Goal: Task Accomplishment & Management: Use online tool/utility

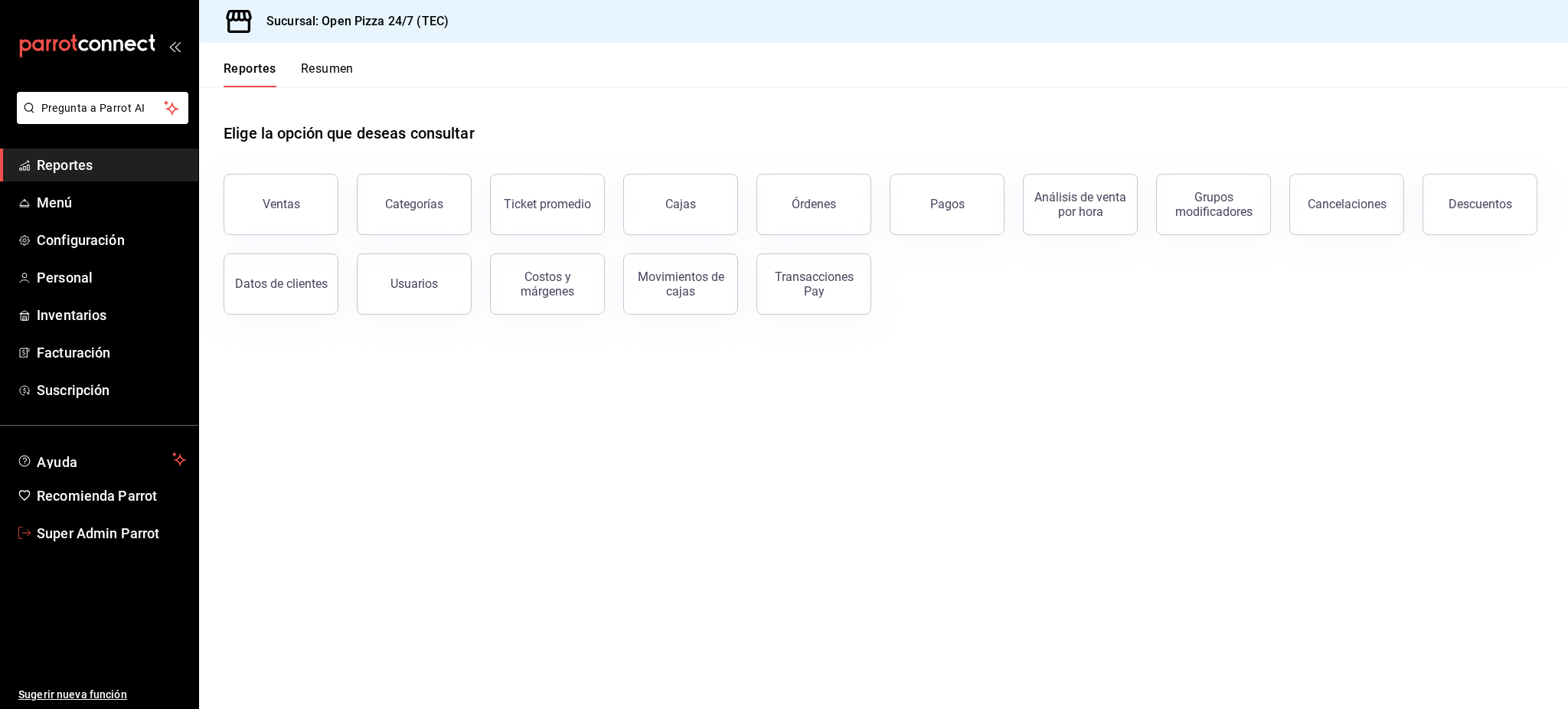
click at [131, 540] on span "Super Admin Parrot" at bounding box center [111, 533] width 150 height 21
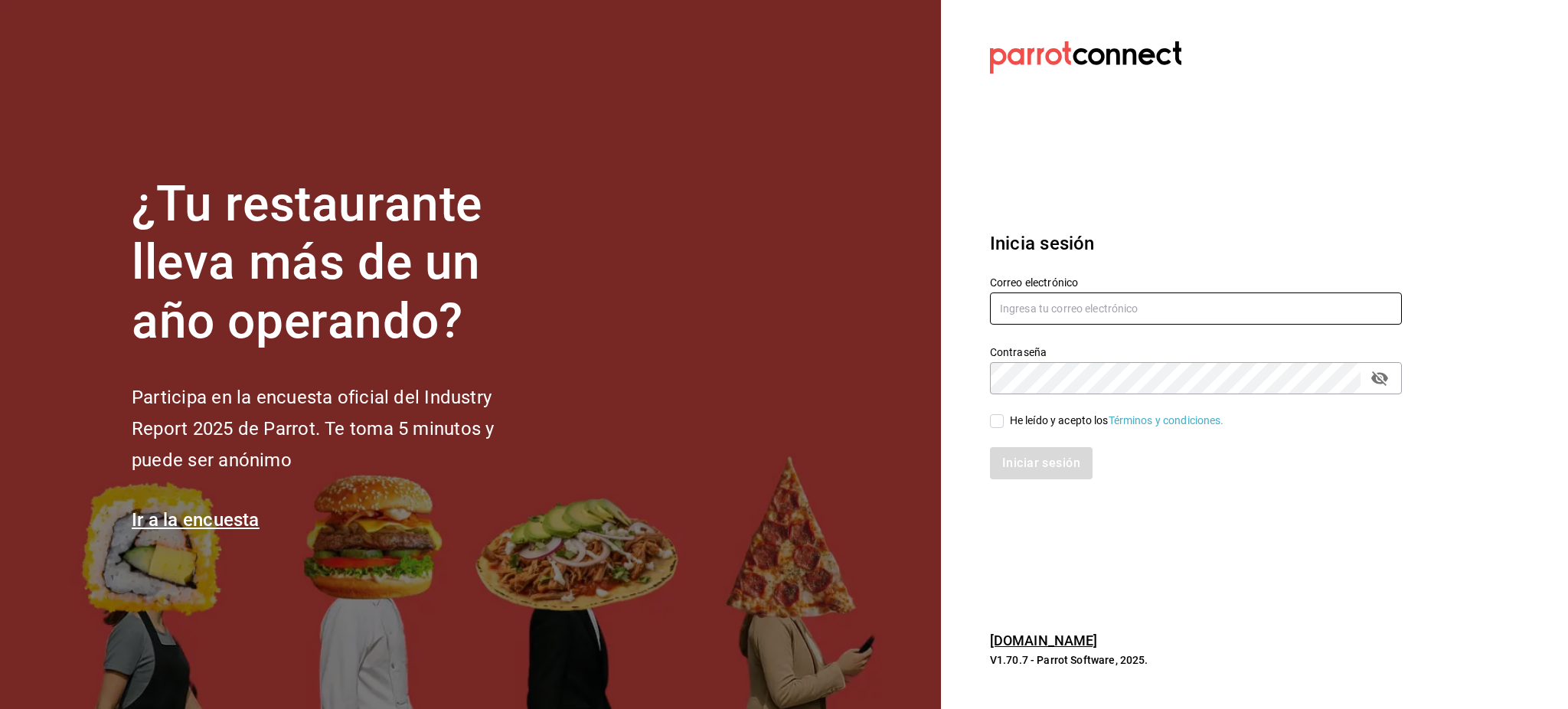
click at [1092, 311] on input "text" at bounding box center [1196, 308] width 412 height 32
paste input "babero@romanorte.com Parr0tConnec7"
click at [1141, 313] on input "babero@romanorte.com Parr0tConnec7" at bounding box center [1196, 308] width 412 height 32
type input "babero@romanorte.com"
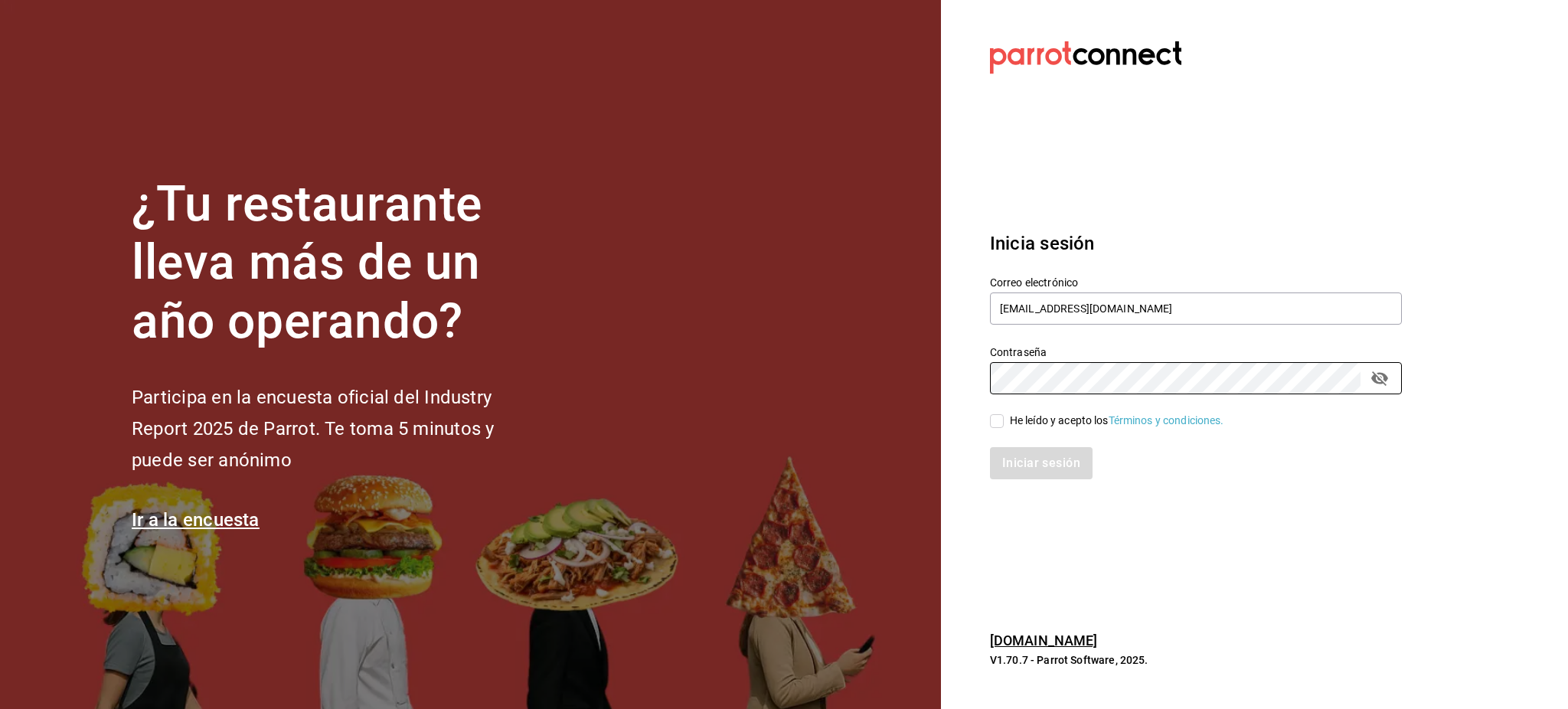
click at [1058, 430] on div "Iniciar sesión" at bounding box center [1186, 453] width 430 height 51
click at [1061, 411] on div "He leído y acepto los Términos y condiciones." at bounding box center [1186, 411] width 430 height 35
click at [1061, 414] on div "He leído y acepto los Términos y condiciones." at bounding box center [1117, 421] width 214 height 16
click at [1004, 414] on input "He leído y acepto los Términos y condiciones." at bounding box center [997, 422] width 14 height 14
checkbox input "true"
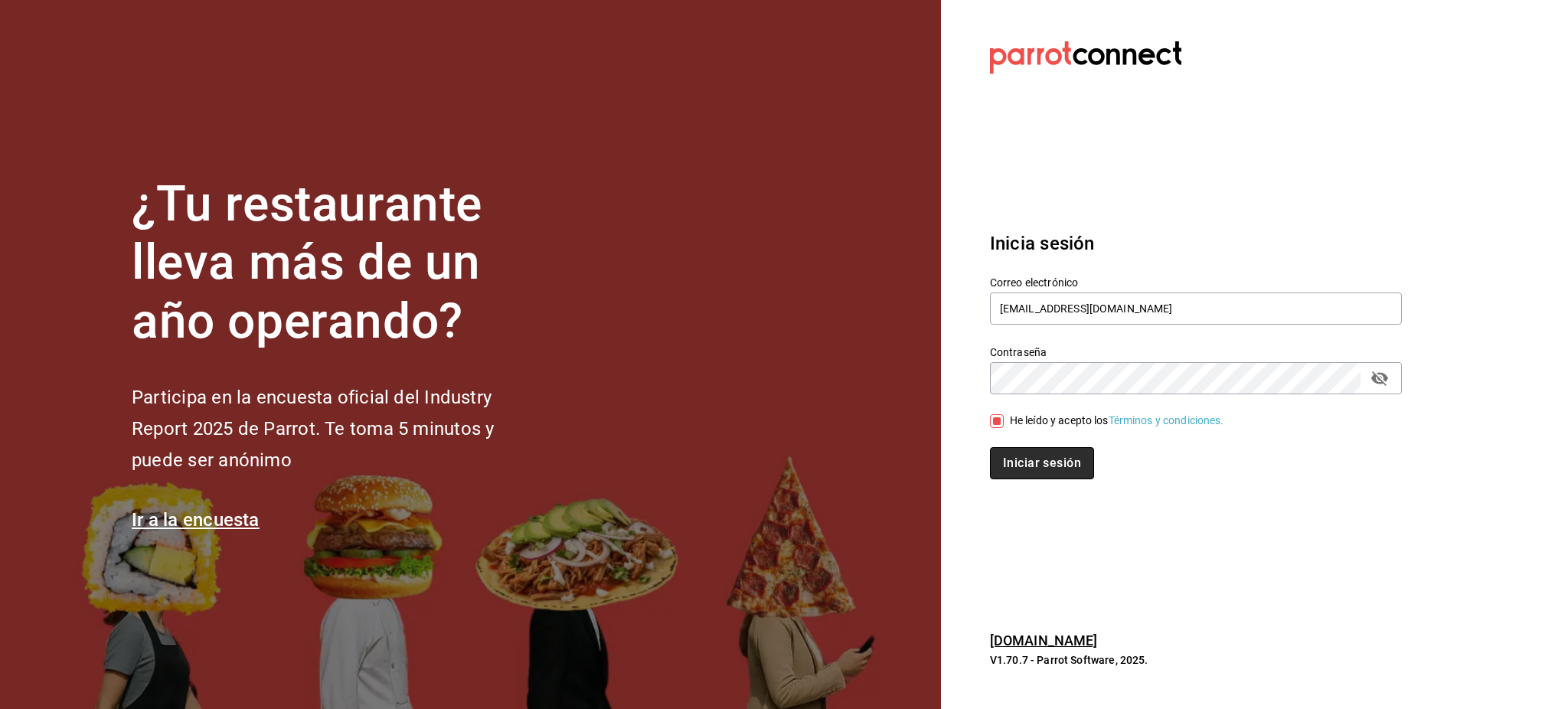
click at [1038, 471] on button "Iniciar sesión" at bounding box center [1042, 463] width 104 height 32
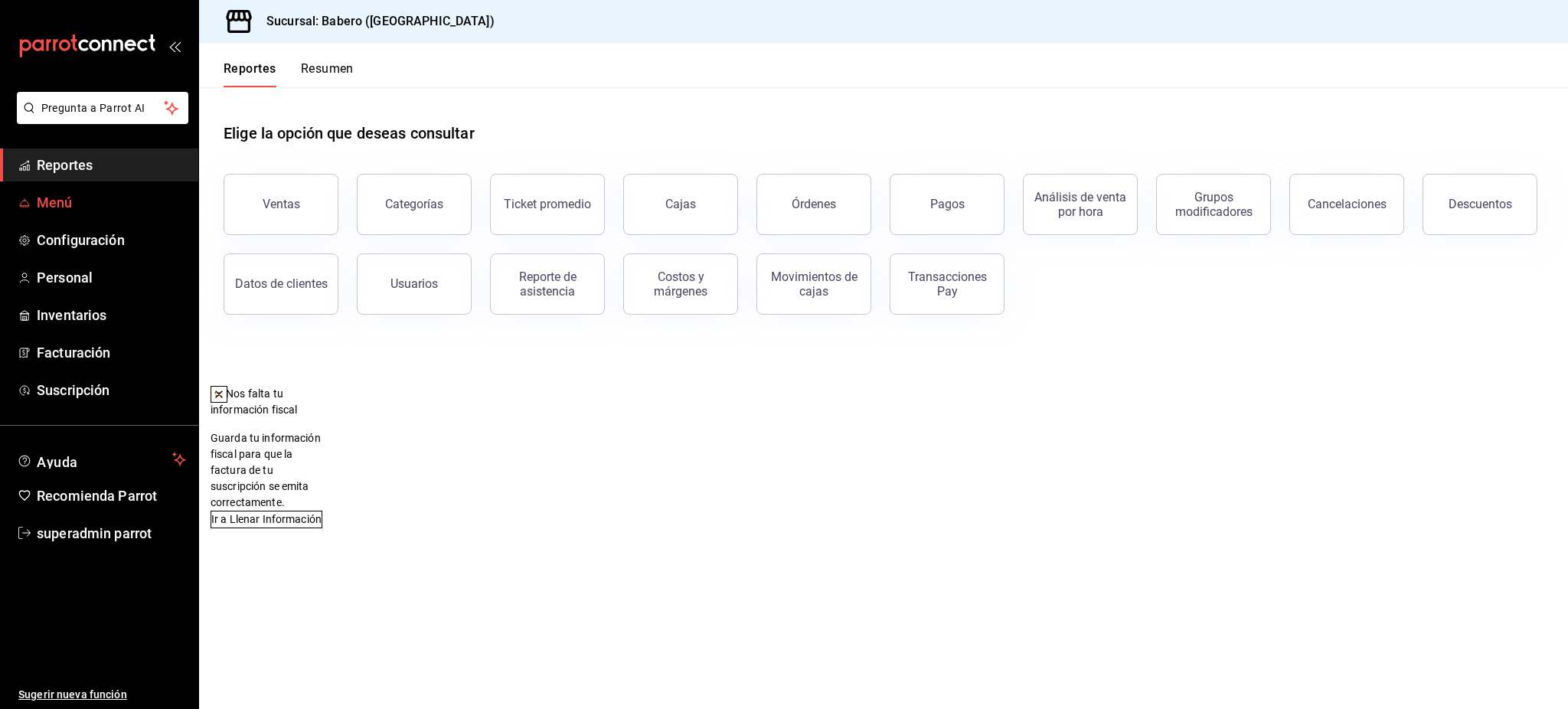
click at [71, 198] on span "Menú" at bounding box center [111, 203] width 150 height 21
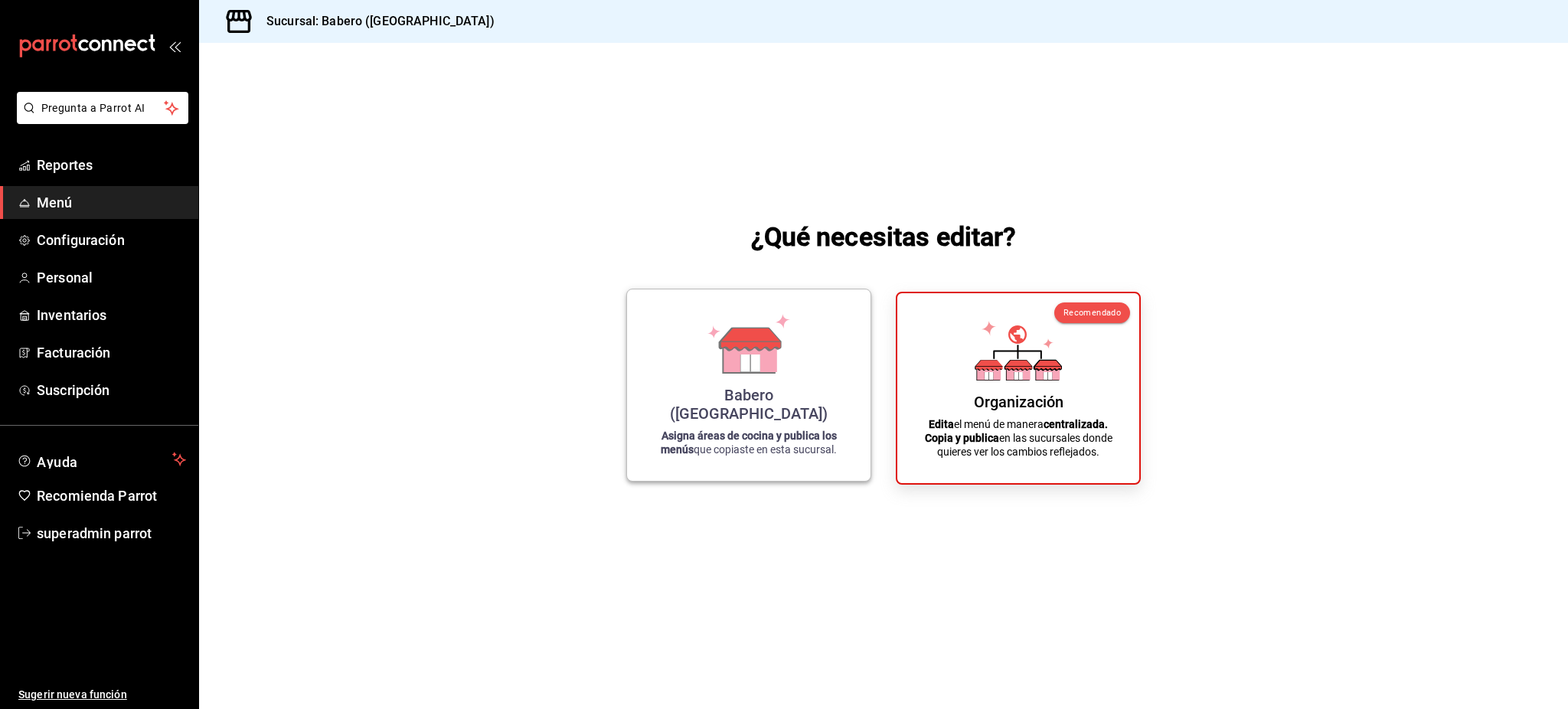
click at [802, 434] on strong "Asigna áreas de cocina y publica los menús" at bounding box center [749, 442] width 176 height 26
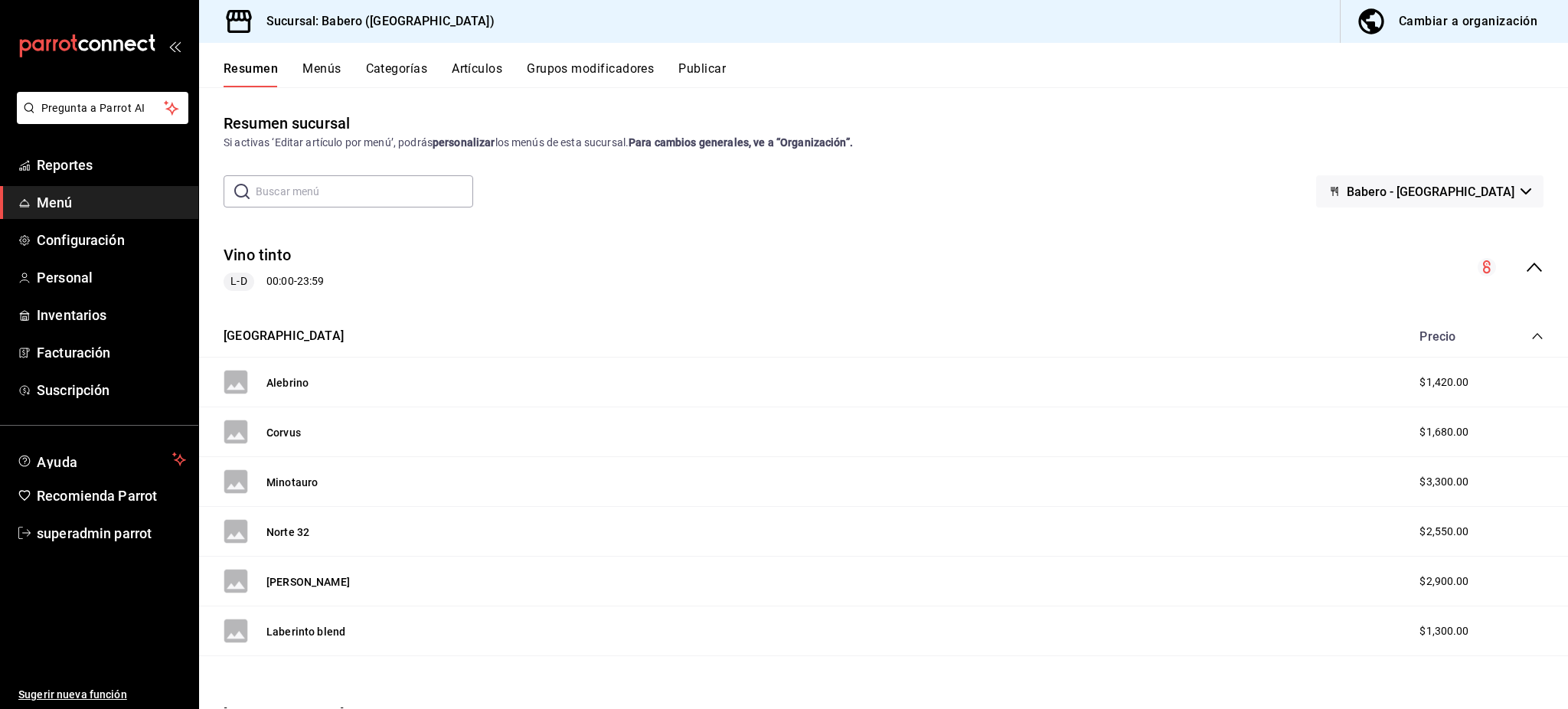
click at [580, 67] on button "Grupos modificadores" at bounding box center [590, 74] width 127 height 26
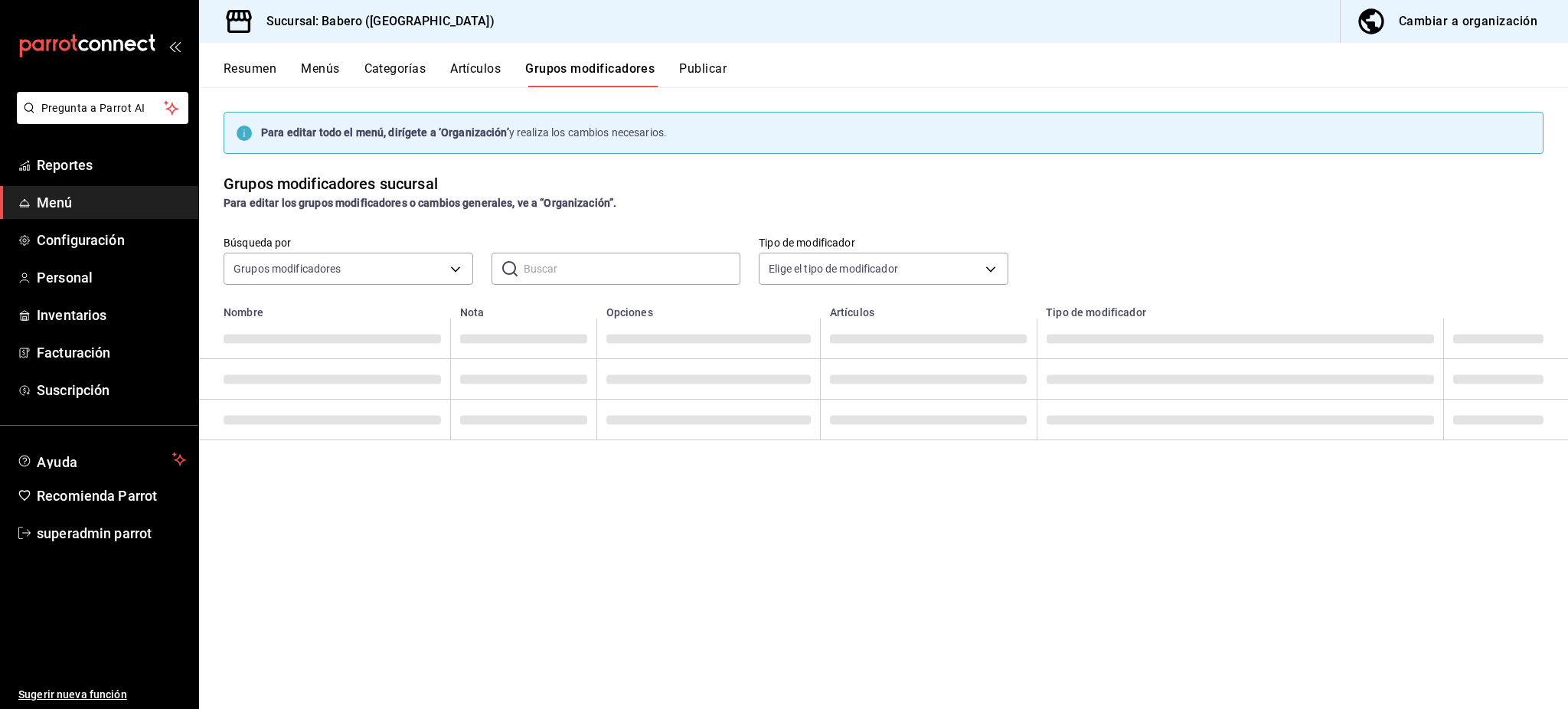
click at [498, 69] on button "Artículos" at bounding box center [475, 74] width 51 height 26
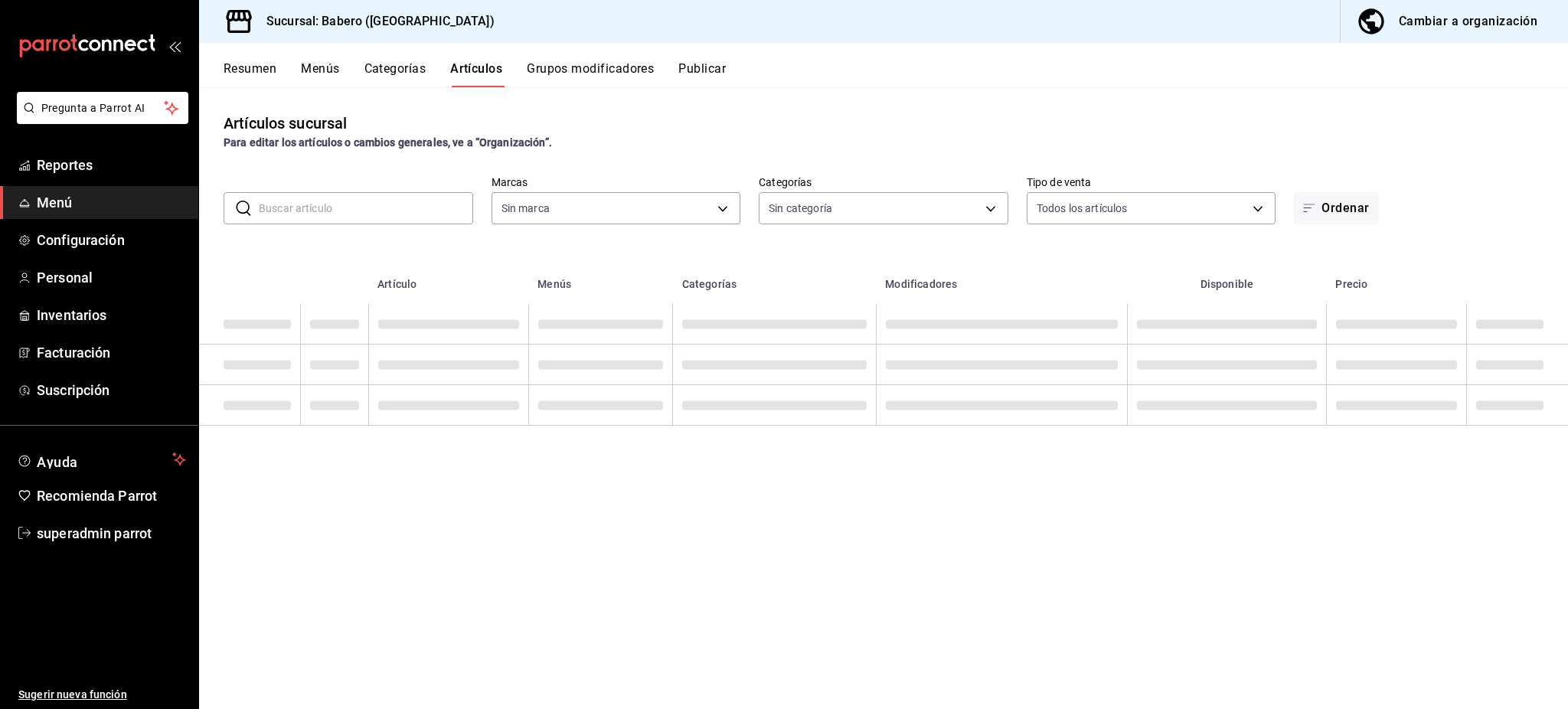
click at [400, 213] on input "text" at bounding box center [365, 208] width 214 height 30
type input "3c8689db-ba21-444b-9092-0c985d975b3f"
type input "332953f6-7cf3-4226-8991-a15052fe276a,c9655547-f8c1-4abe-be00-6429155c79cc,b8dd2…"
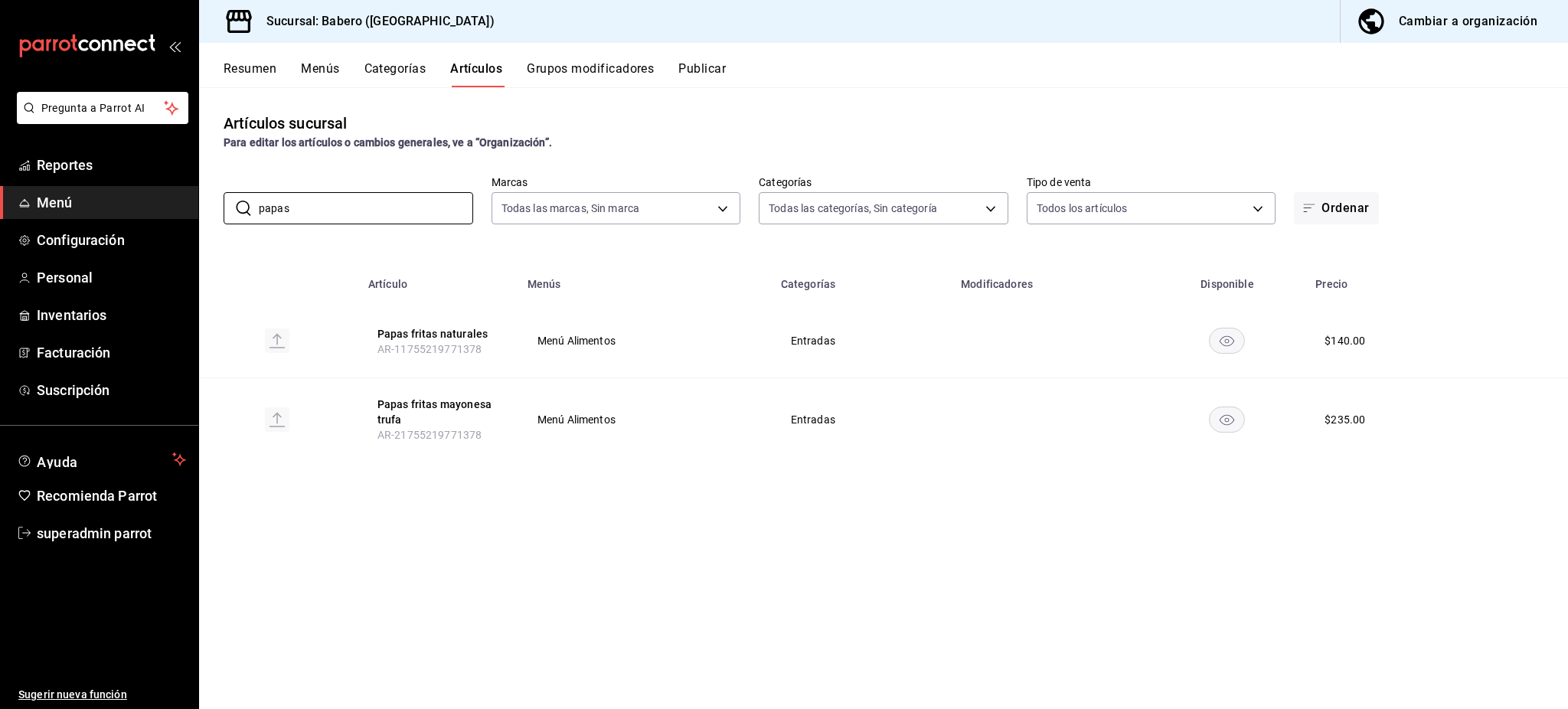
type input "papas"
click at [830, 412] on td "Entradas" at bounding box center [862, 420] width 180 height 83
click at [828, 412] on td "Entradas" at bounding box center [862, 420] width 180 height 83
copy span "Entradas"
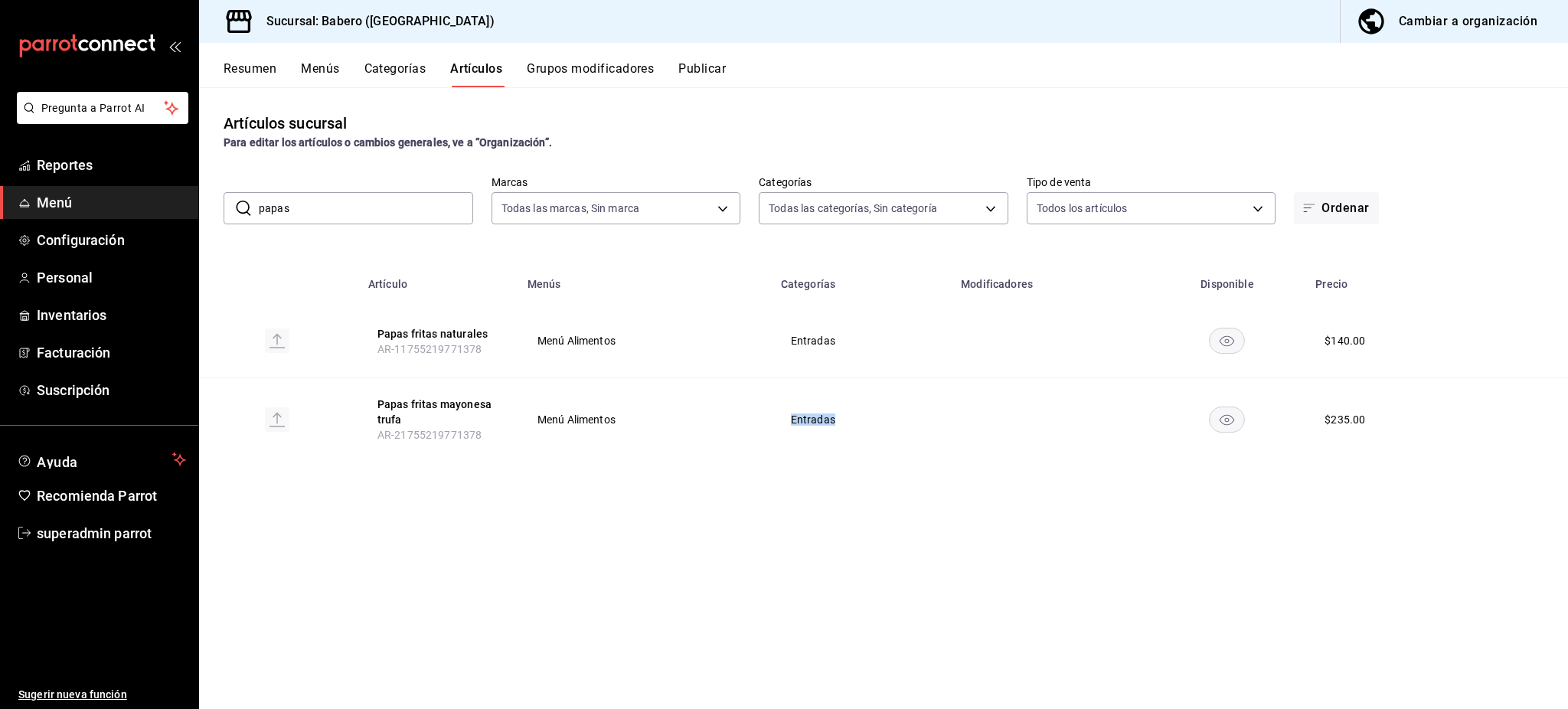
click at [373, 75] on button "Categorías" at bounding box center [396, 74] width 62 height 26
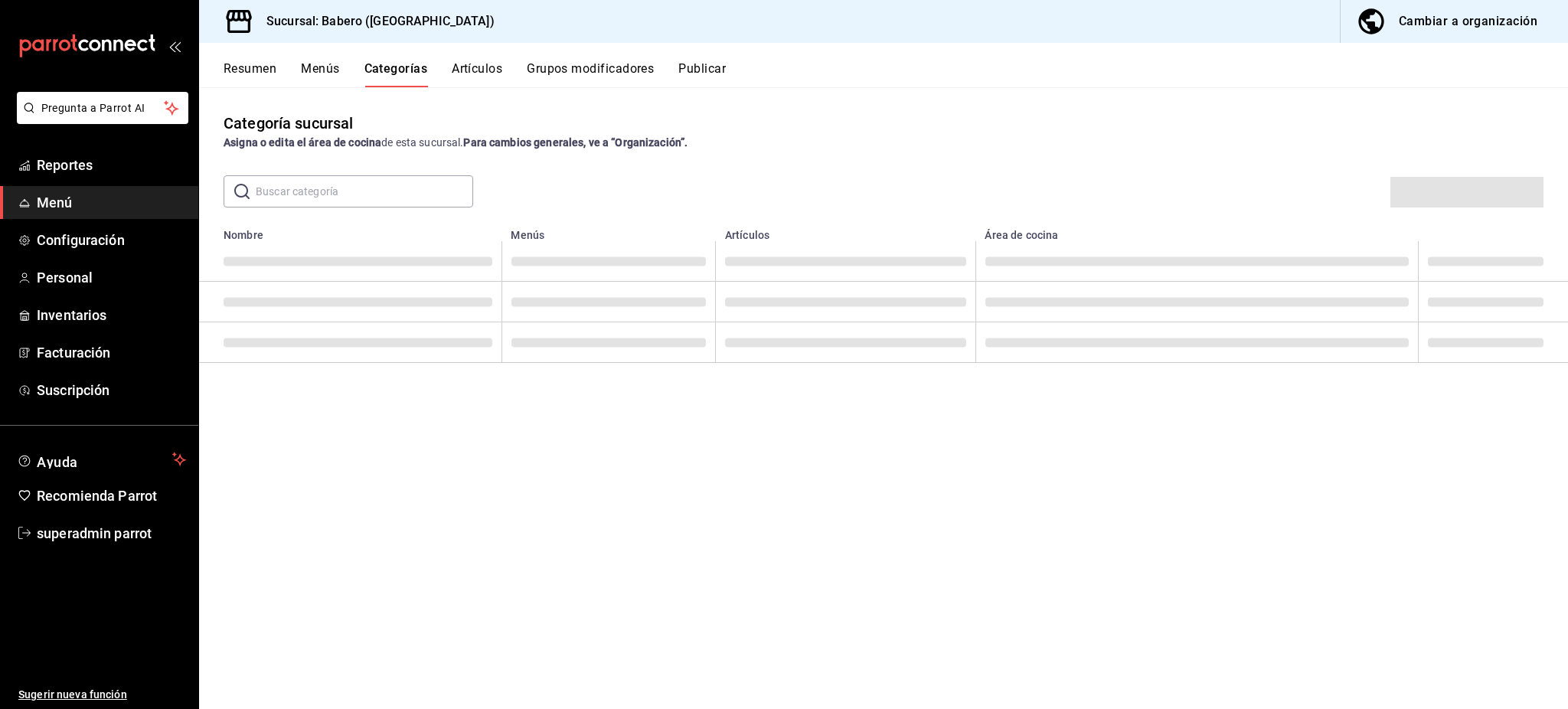
click at [353, 190] on input "text" at bounding box center [364, 191] width 217 height 30
paste input "Entradas"
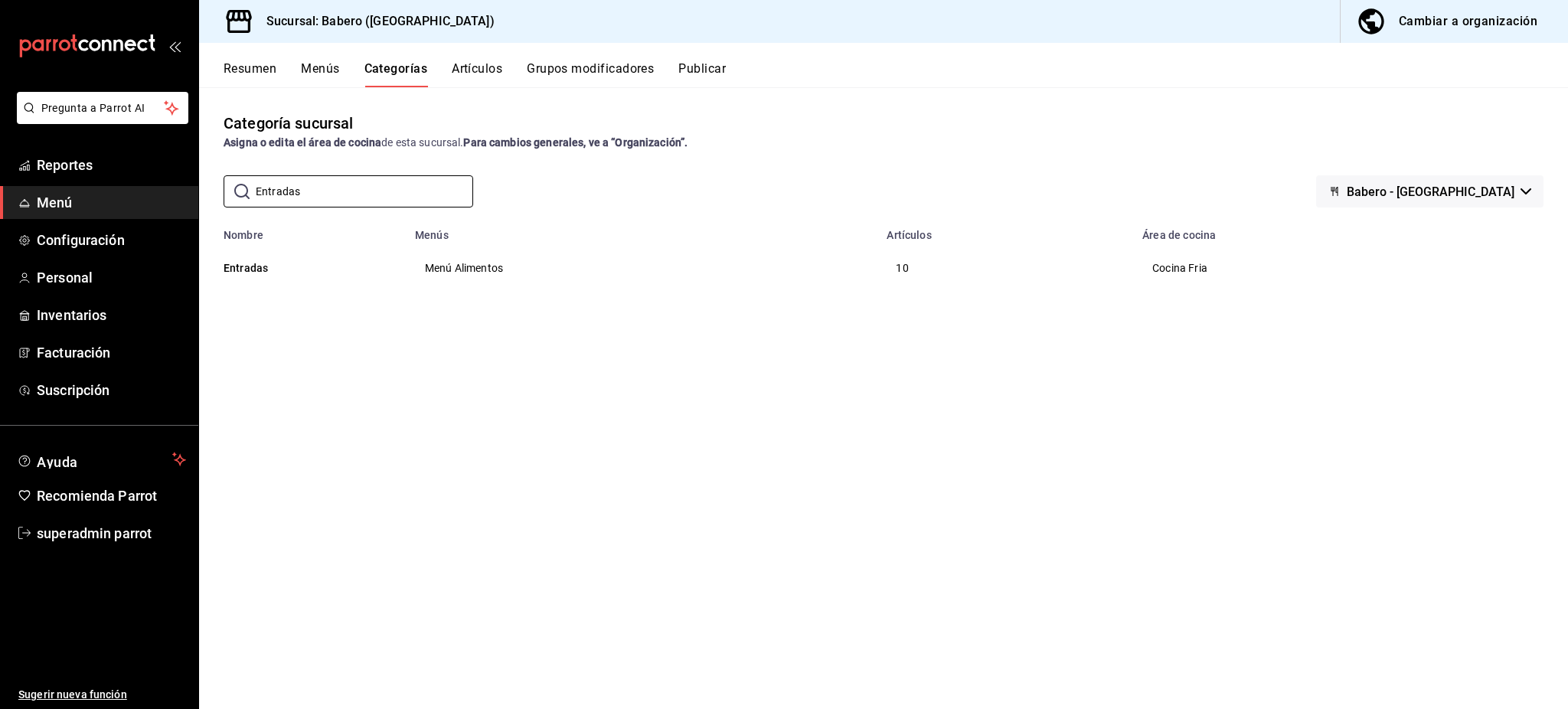
type input "Entradas"
click at [995, 381] on div "Categoría sucursal Asigna o edita el área de cocina de esta sucursal. Para camb…" at bounding box center [884, 397] width 1369 height 621
click at [1190, 263] on span "Cocina Fria" at bounding box center [1347, 268] width 390 height 11
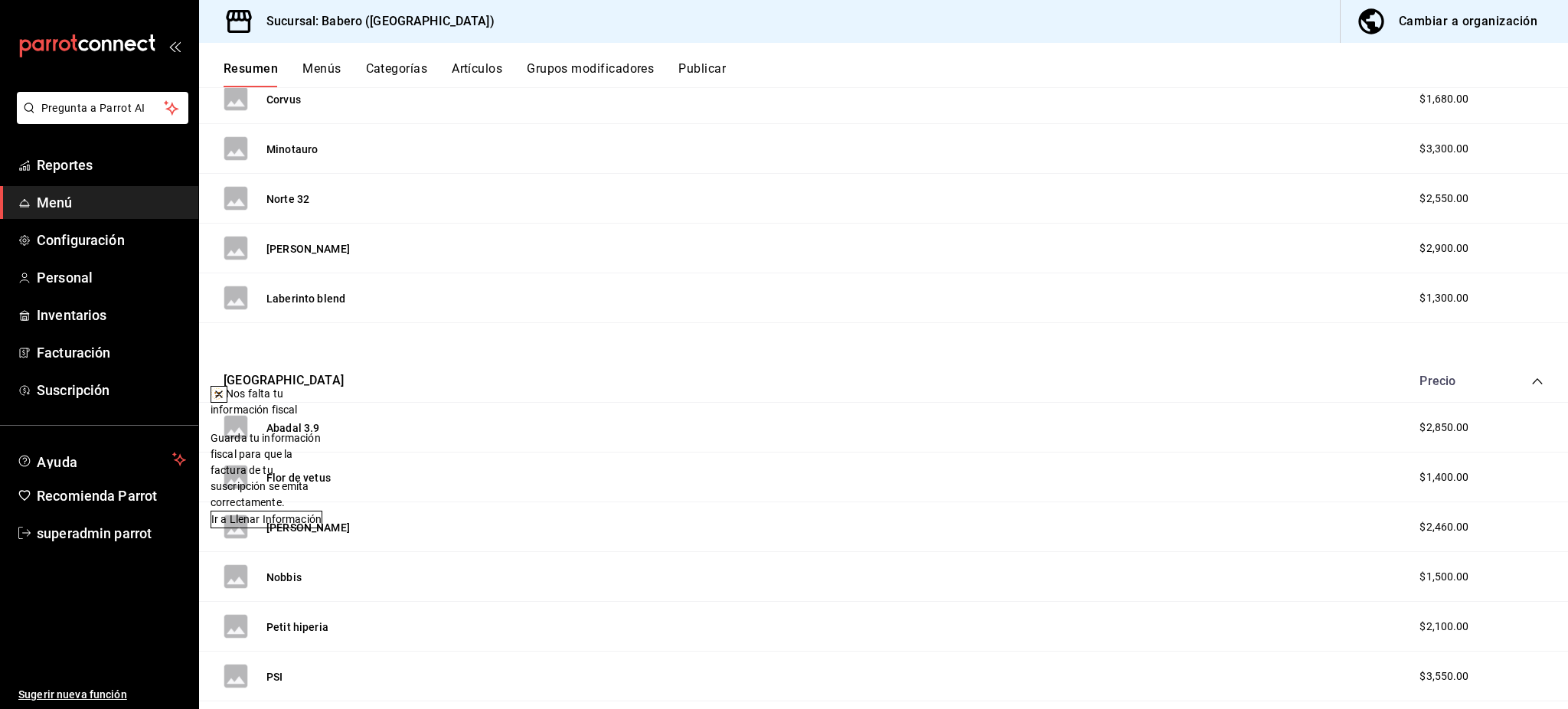
scroll to position [26, 0]
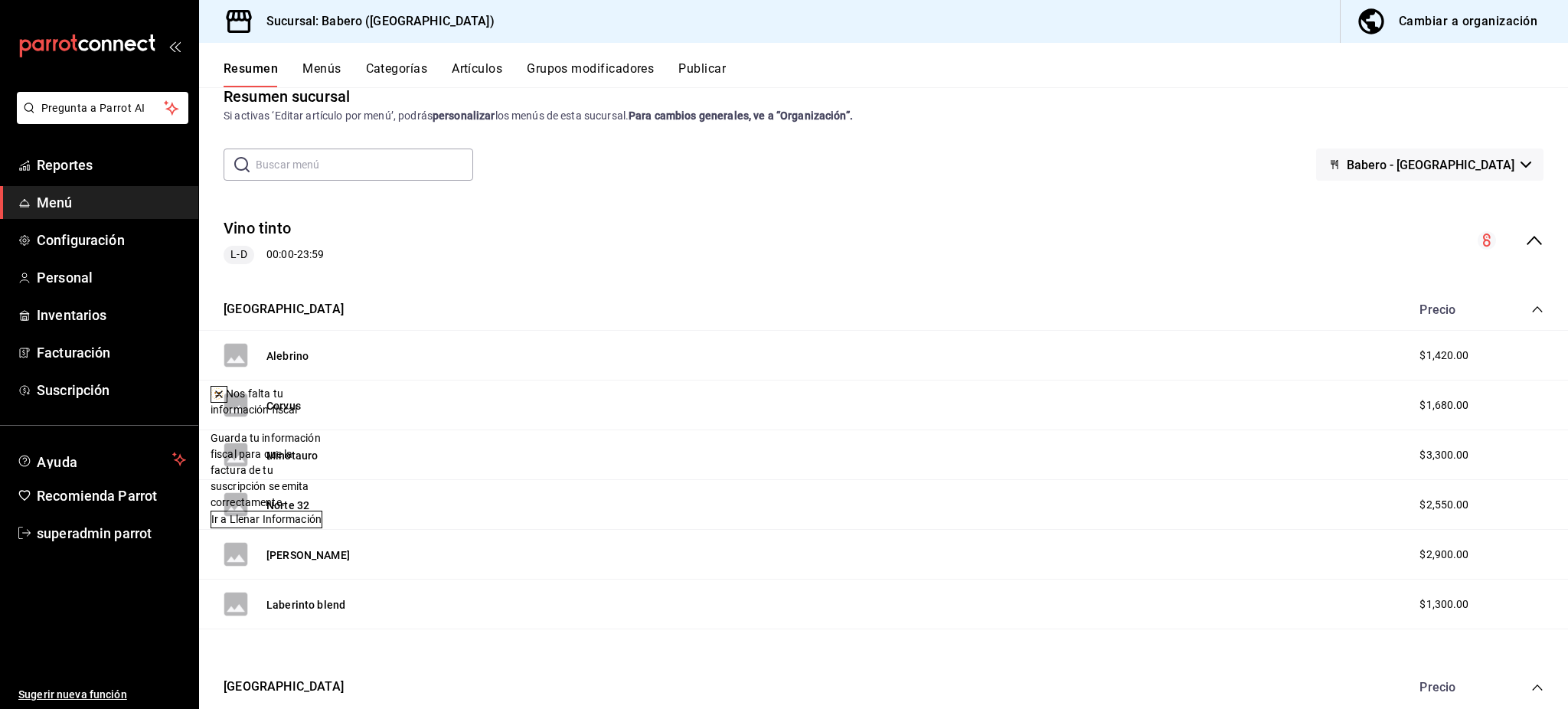
click at [1525, 242] on icon "collapse-menu-row" at bounding box center [1535, 241] width 19 height 19
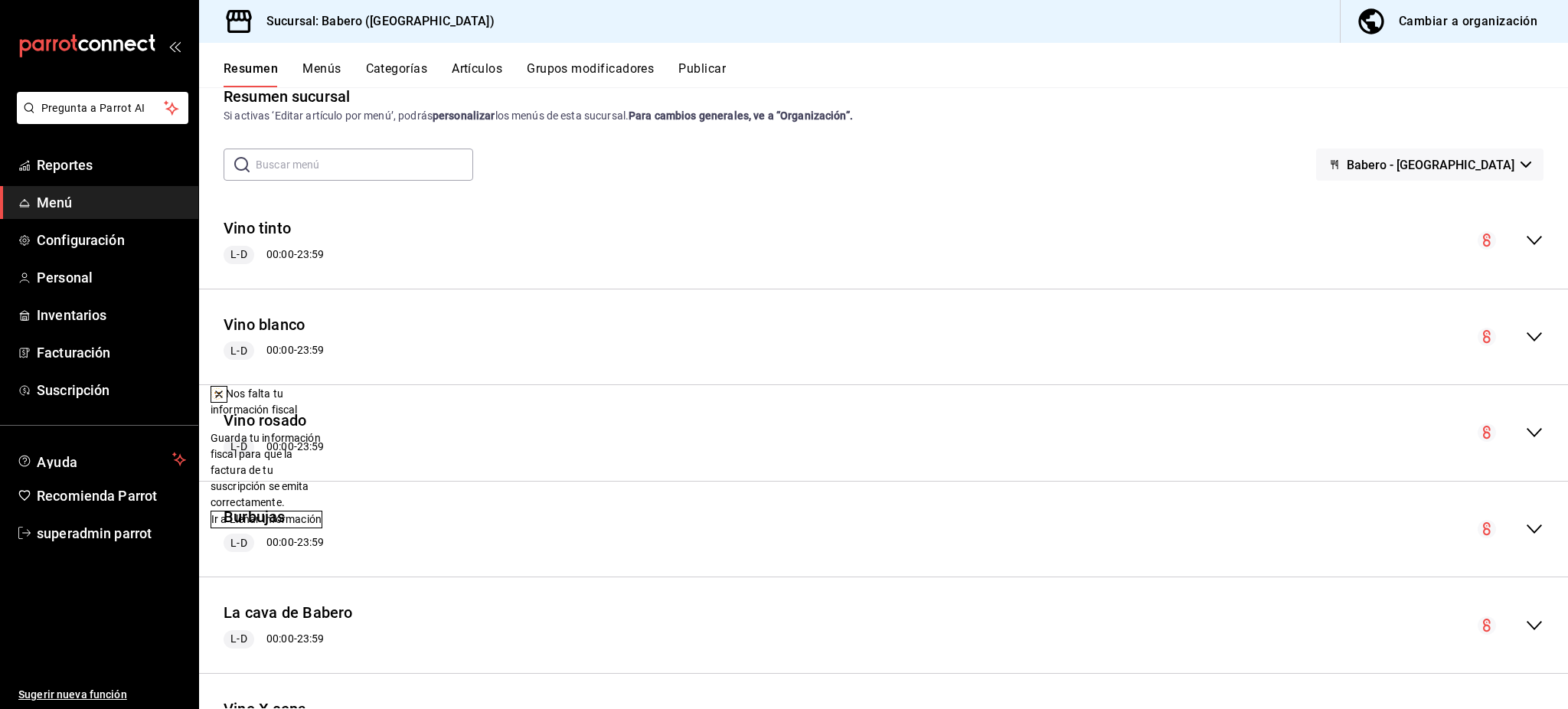
click at [225, 393] on icon at bounding box center [219, 394] width 12 height 12
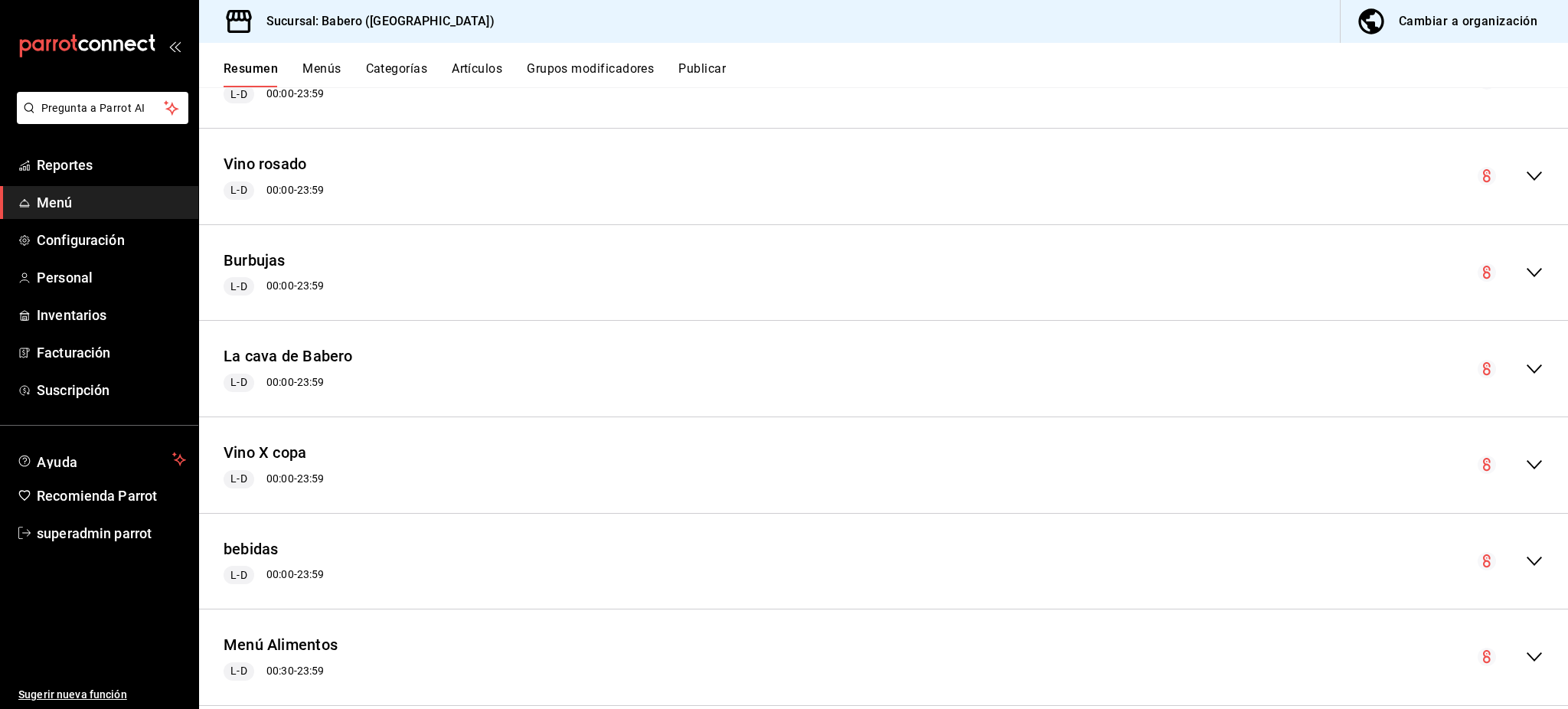
scroll to position [311, 0]
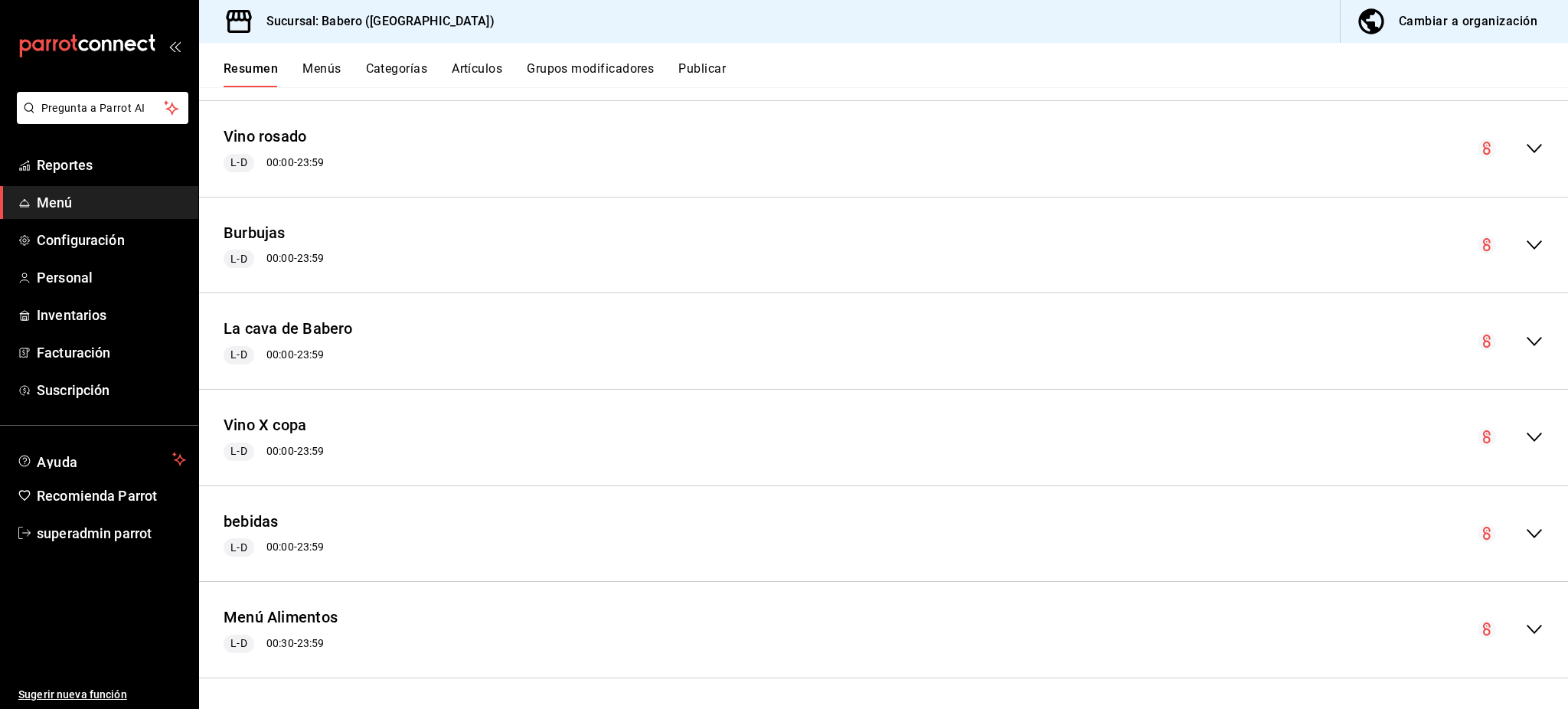
click at [1526, 629] on icon "collapse-menu-row" at bounding box center [1535, 630] width 19 height 19
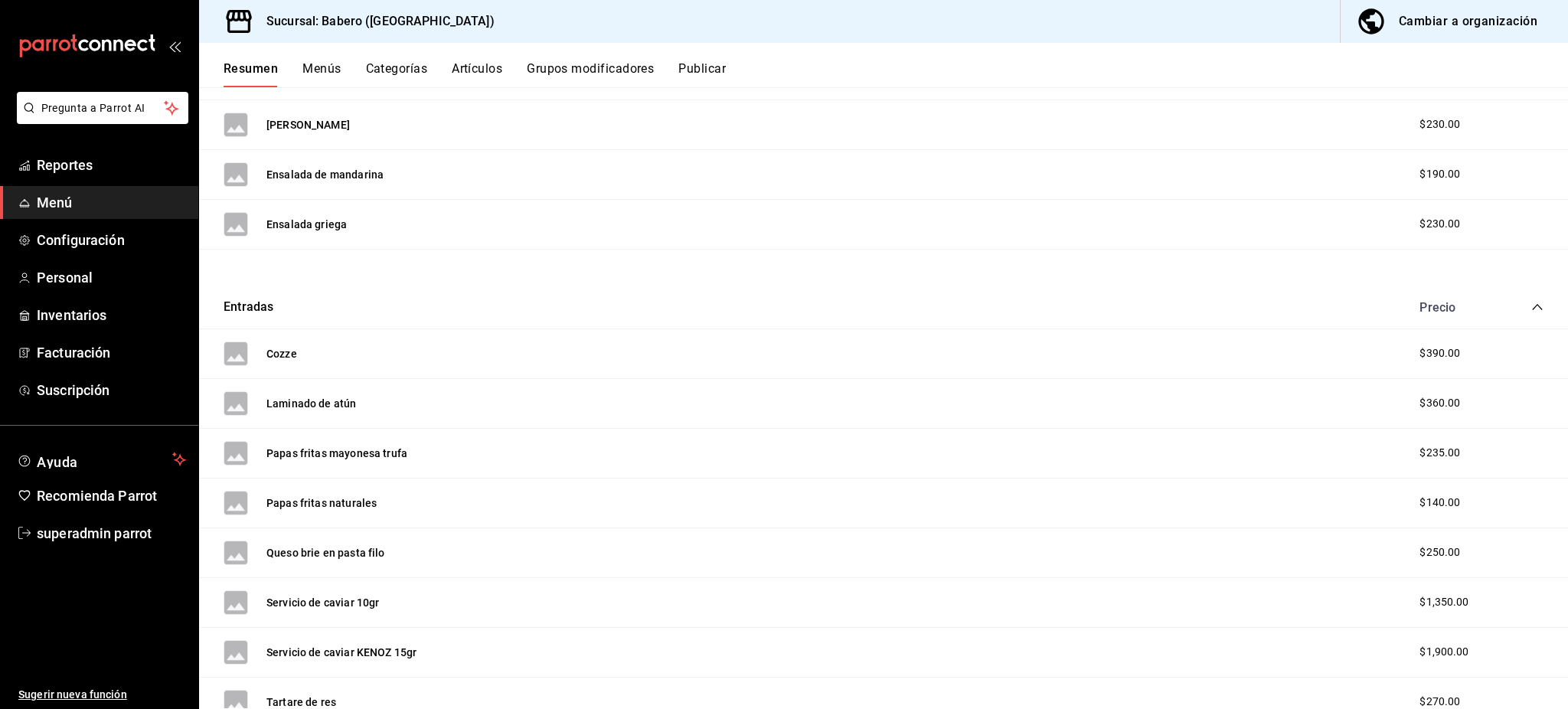
scroll to position [1141, 0]
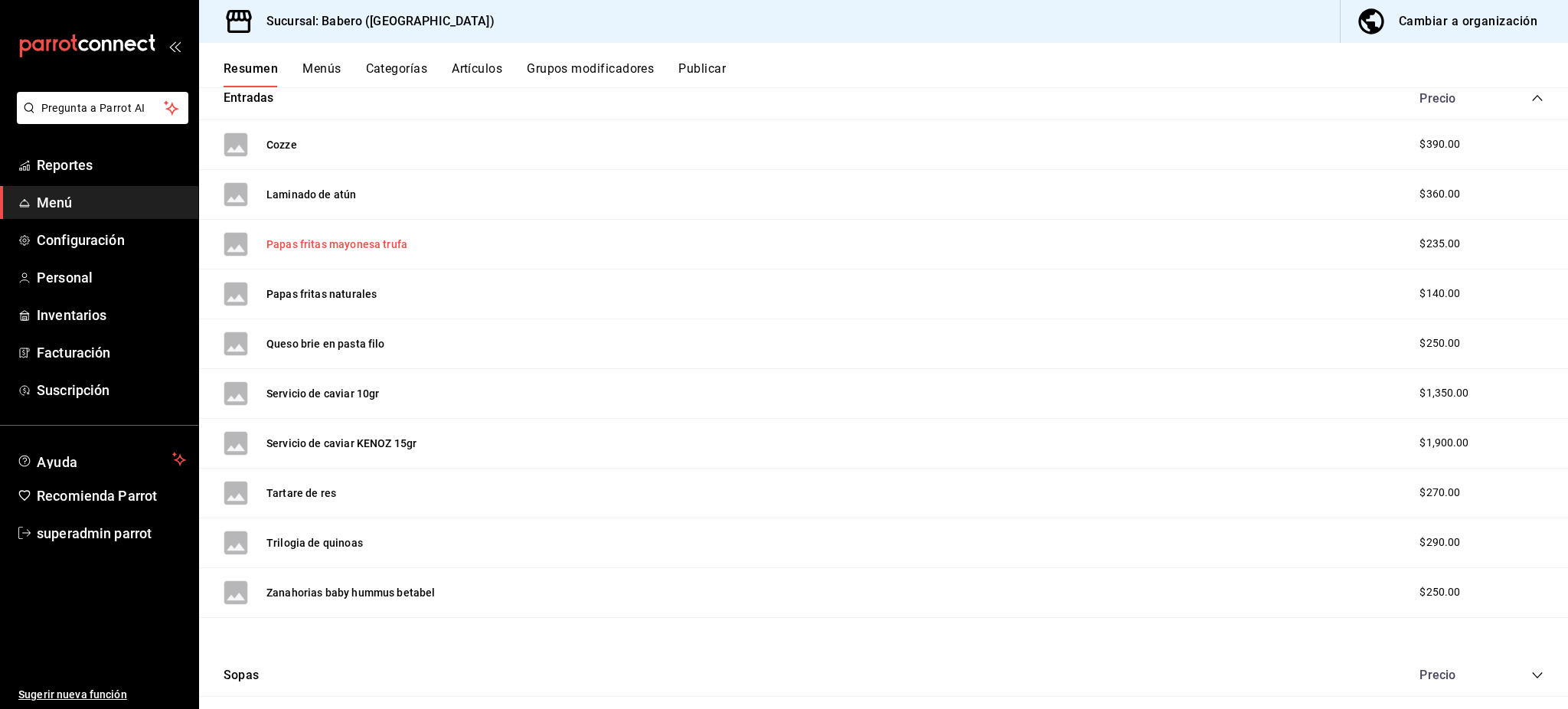
click at [299, 243] on button "Papas fritas mayonesa trufa" at bounding box center [337, 245] width 141 height 16
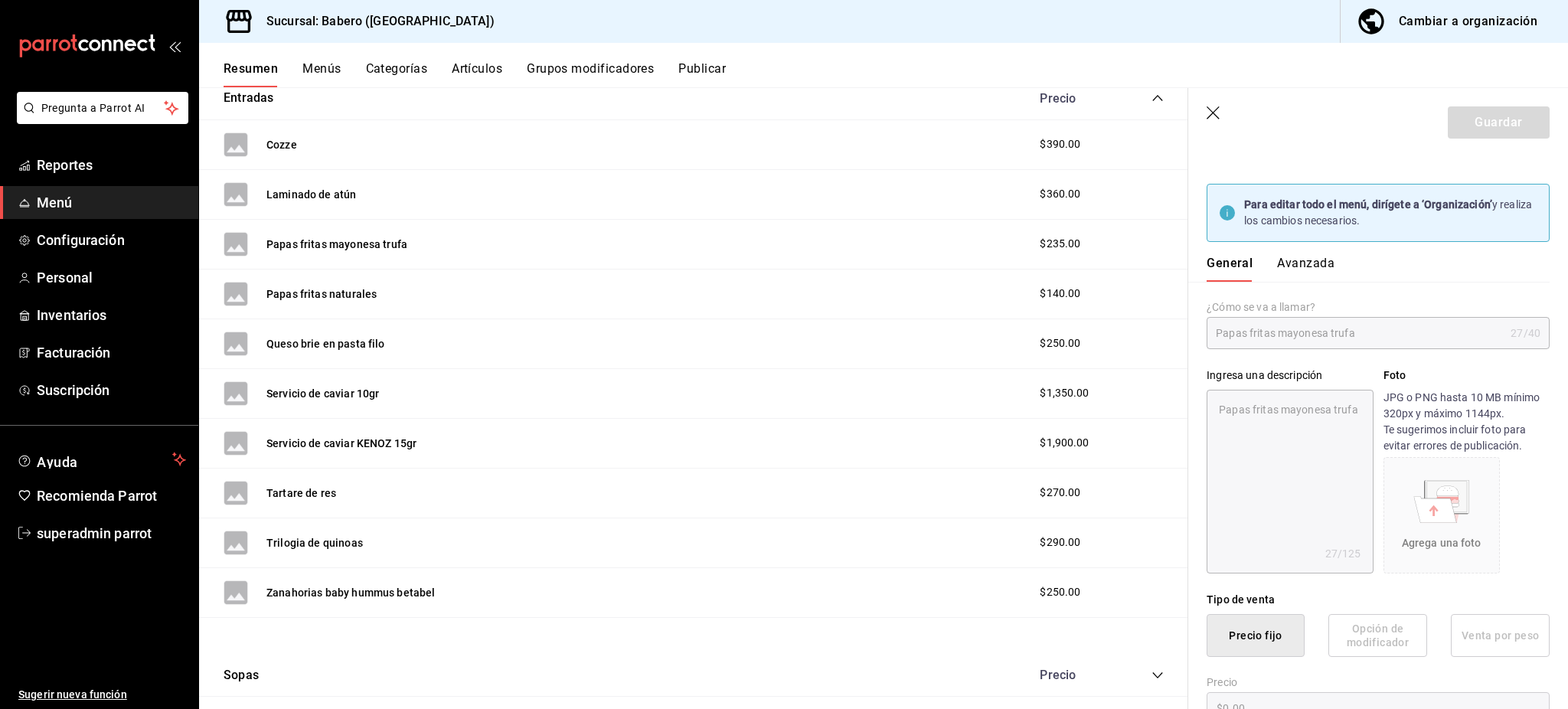
type textarea "x"
type input "$235.00"
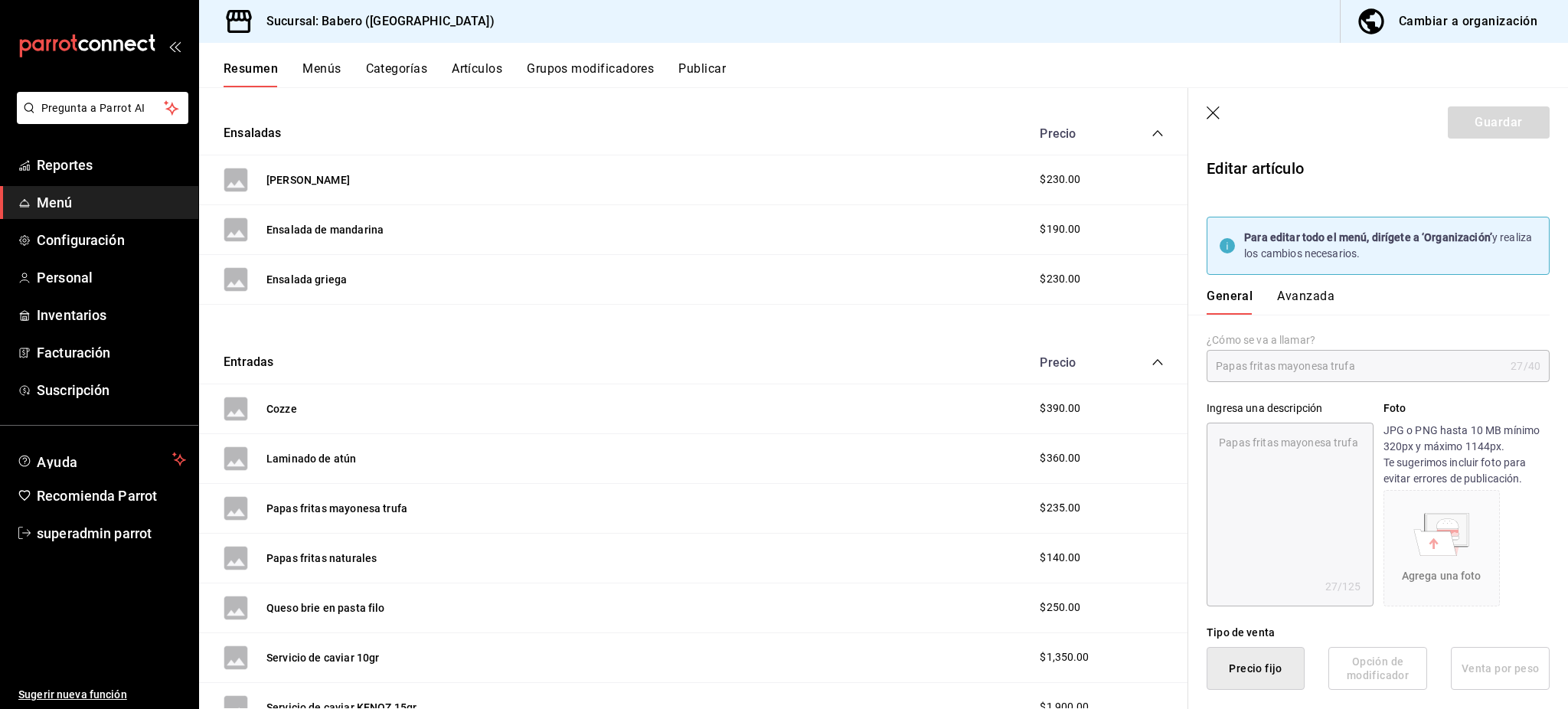
scroll to position [527, 0]
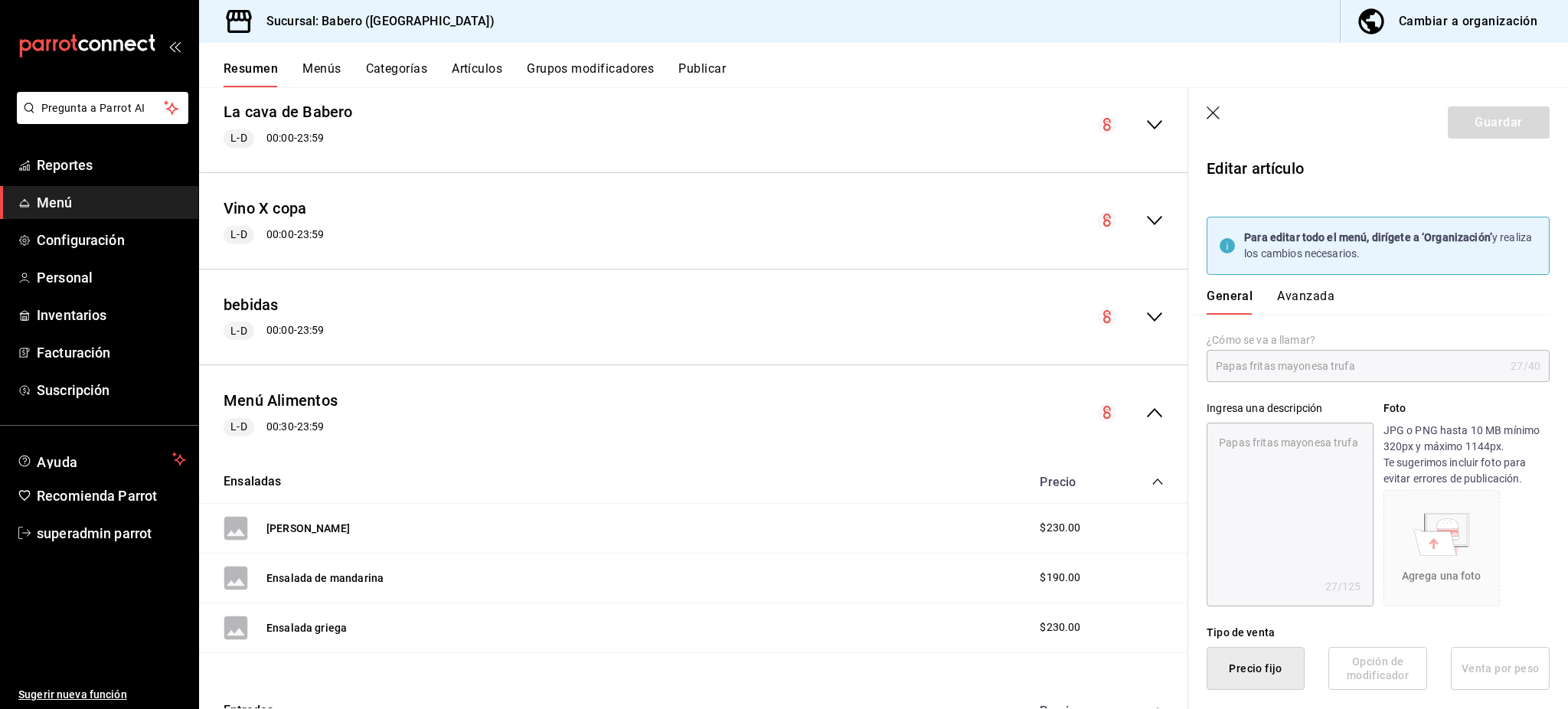
drag, startPoint x: 1214, startPoint y: 101, endPoint x: 1210, endPoint y: 110, distance: 9.8
click at [1210, 103] on header "Guardar" at bounding box center [1379, 119] width 380 height 63
drag, startPoint x: 1210, startPoint y: 110, endPoint x: 1231, endPoint y: 4, distance: 108.1
click at [1211, 111] on icon "button" at bounding box center [1214, 115] width 16 height 16
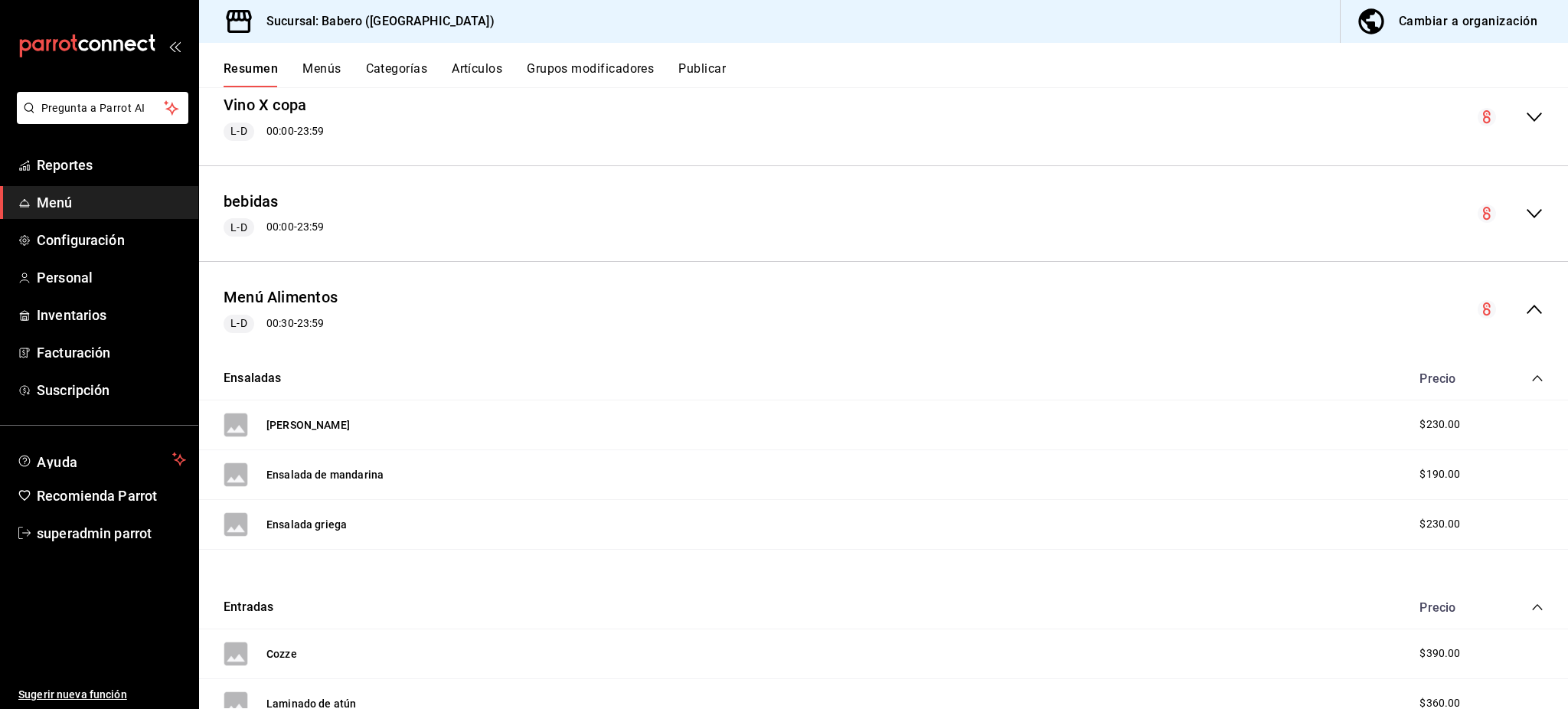
scroll to position [510, 0]
